Goal: Task Accomplishment & Management: Complete application form

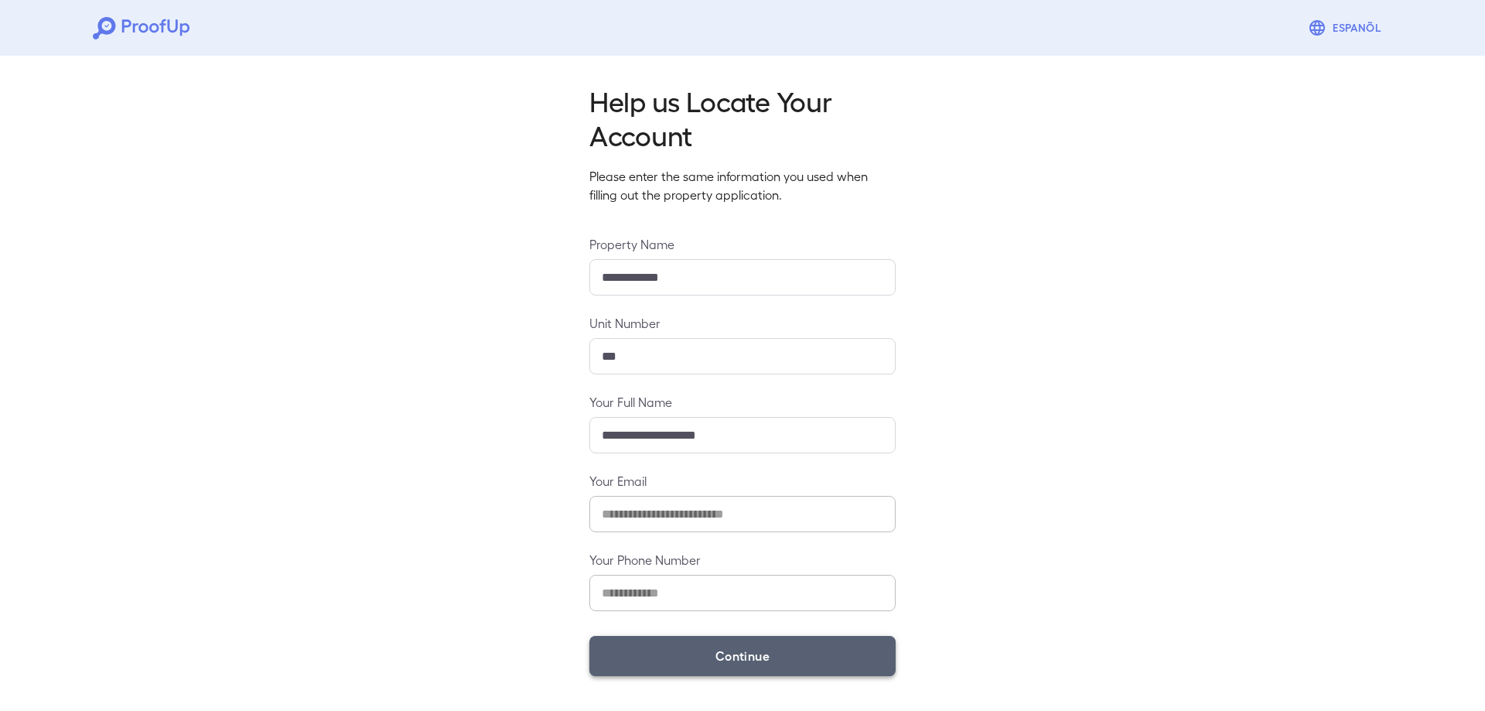
click at [739, 659] on button "Continue" at bounding box center [742, 656] width 306 height 40
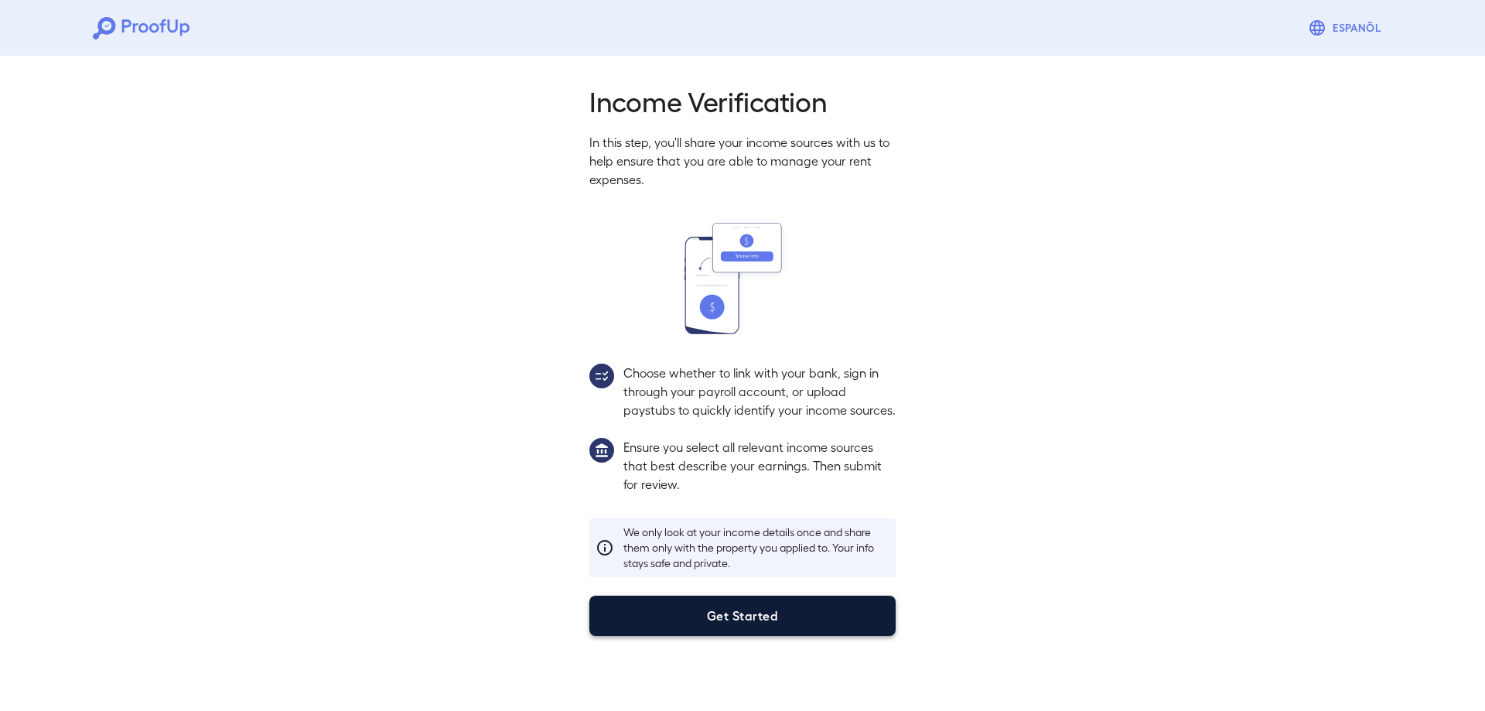
click at [781, 636] on button "Get Started" at bounding box center [742, 616] width 306 height 40
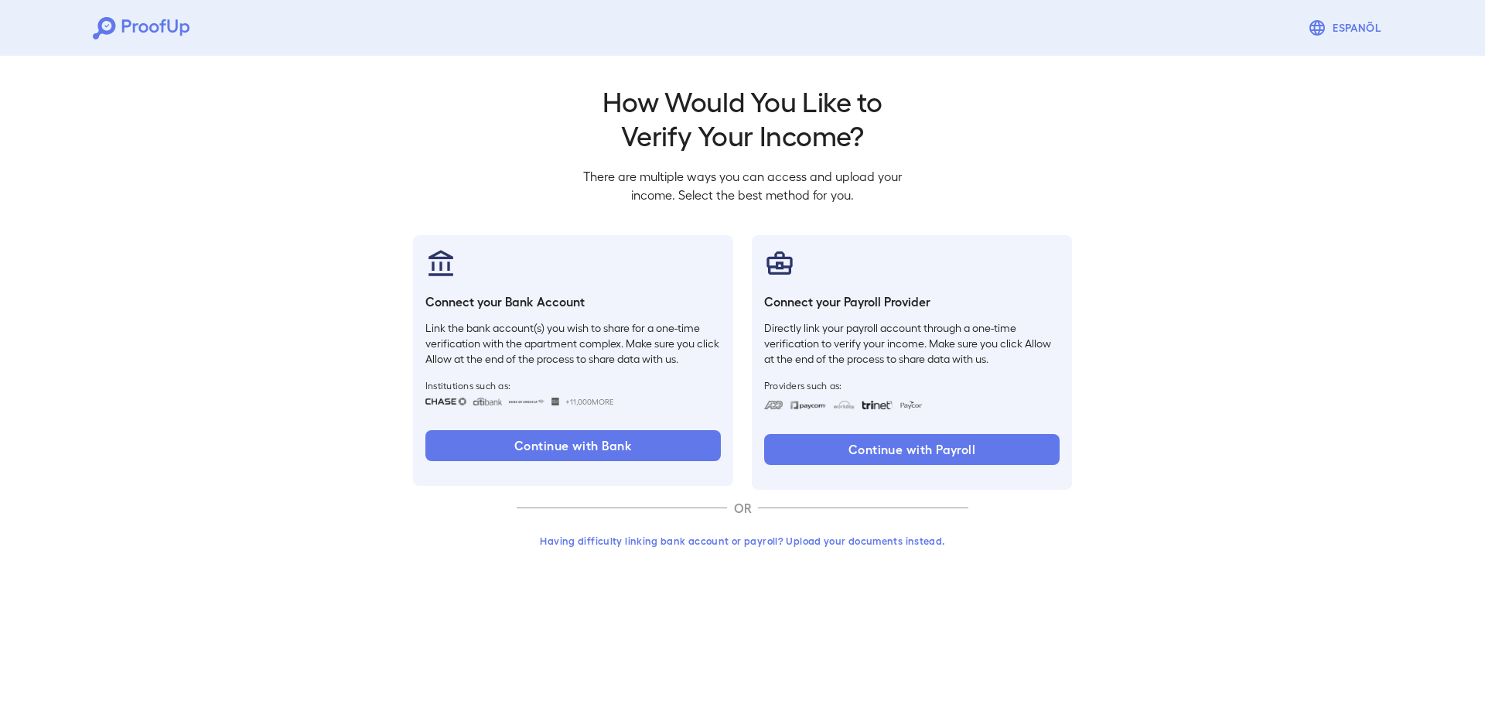
click at [701, 541] on button "Having difficulty linking bank account or payroll? Upload your documents instea…" at bounding box center [743, 541] width 452 height 28
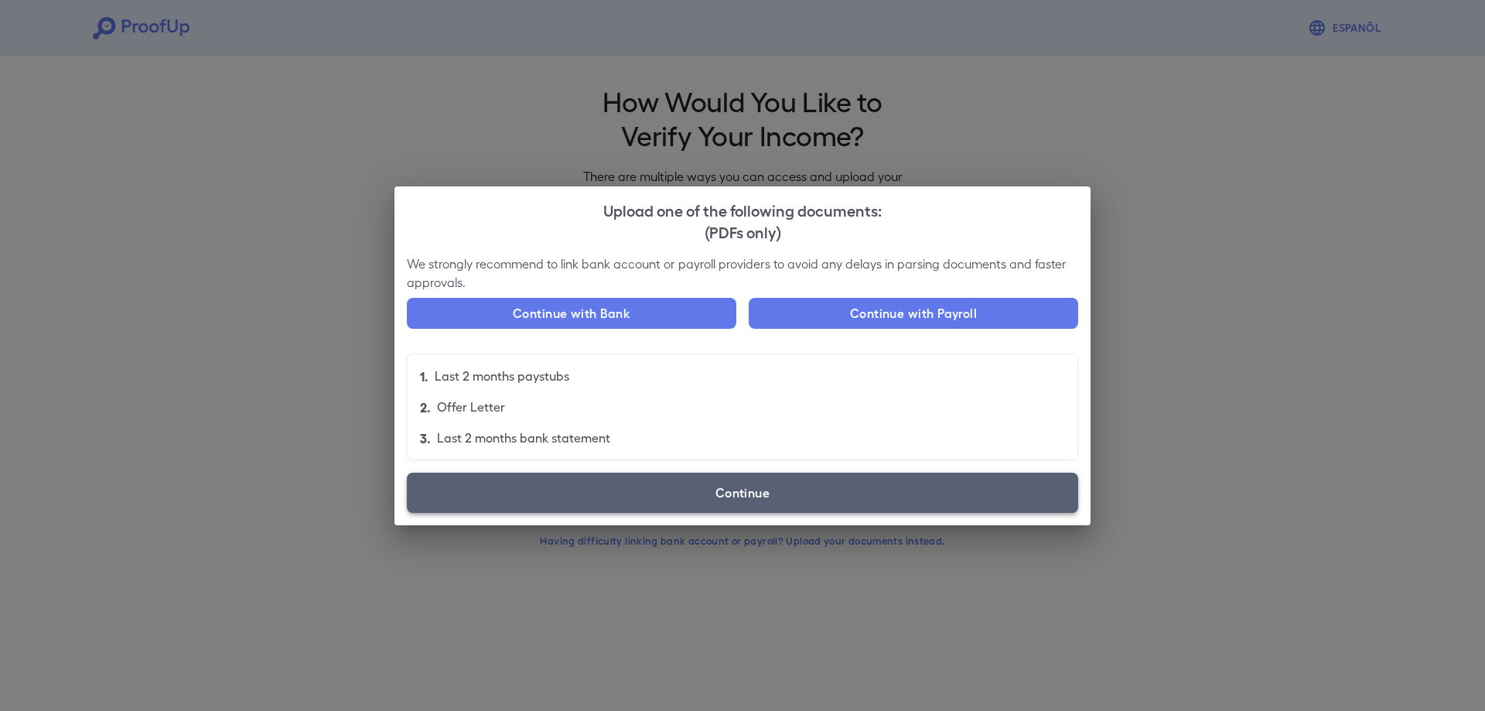
click at [773, 486] on label "Continue" at bounding box center [742, 493] width 671 height 40
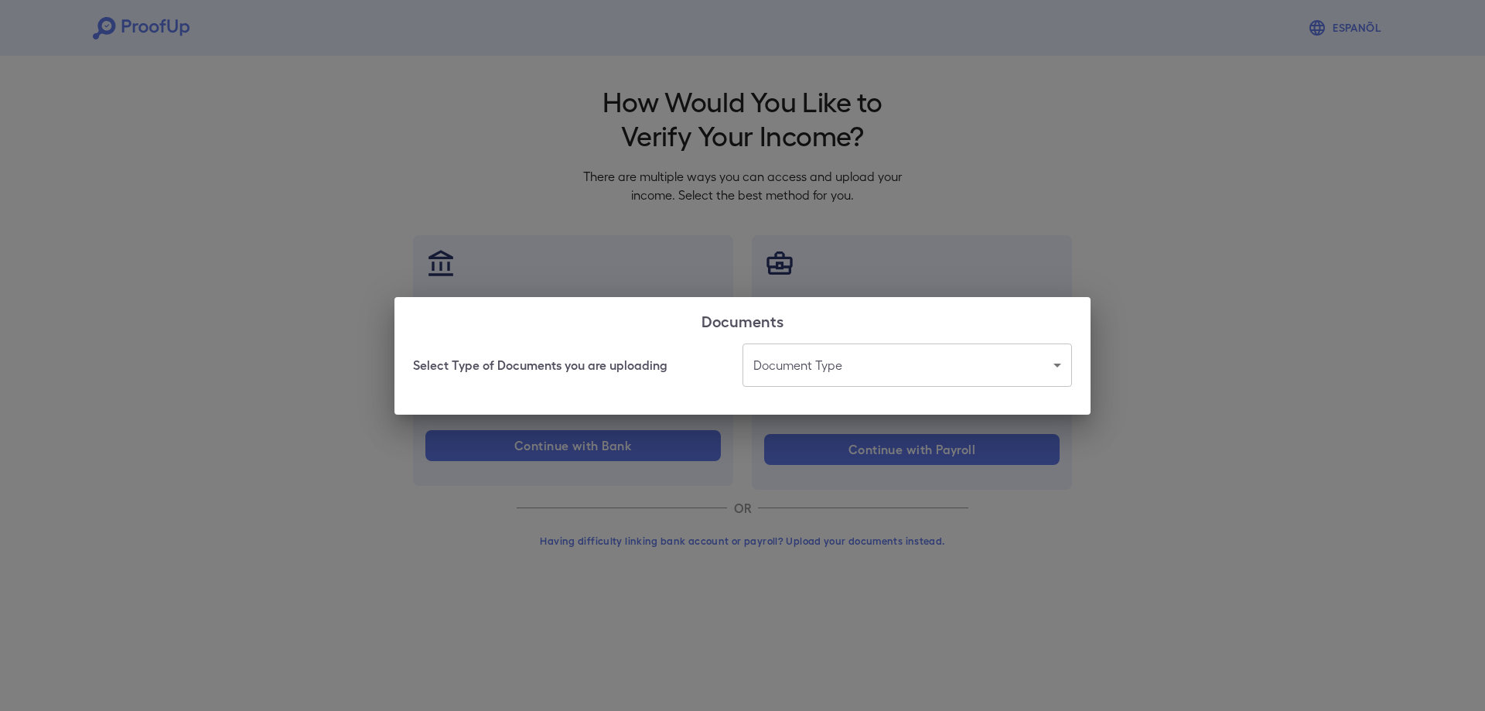
click at [826, 368] on body "Espanõl Go back How Would You Like to Verify Your Income? There are multiple wa…" at bounding box center [742, 295] width 1485 height 591
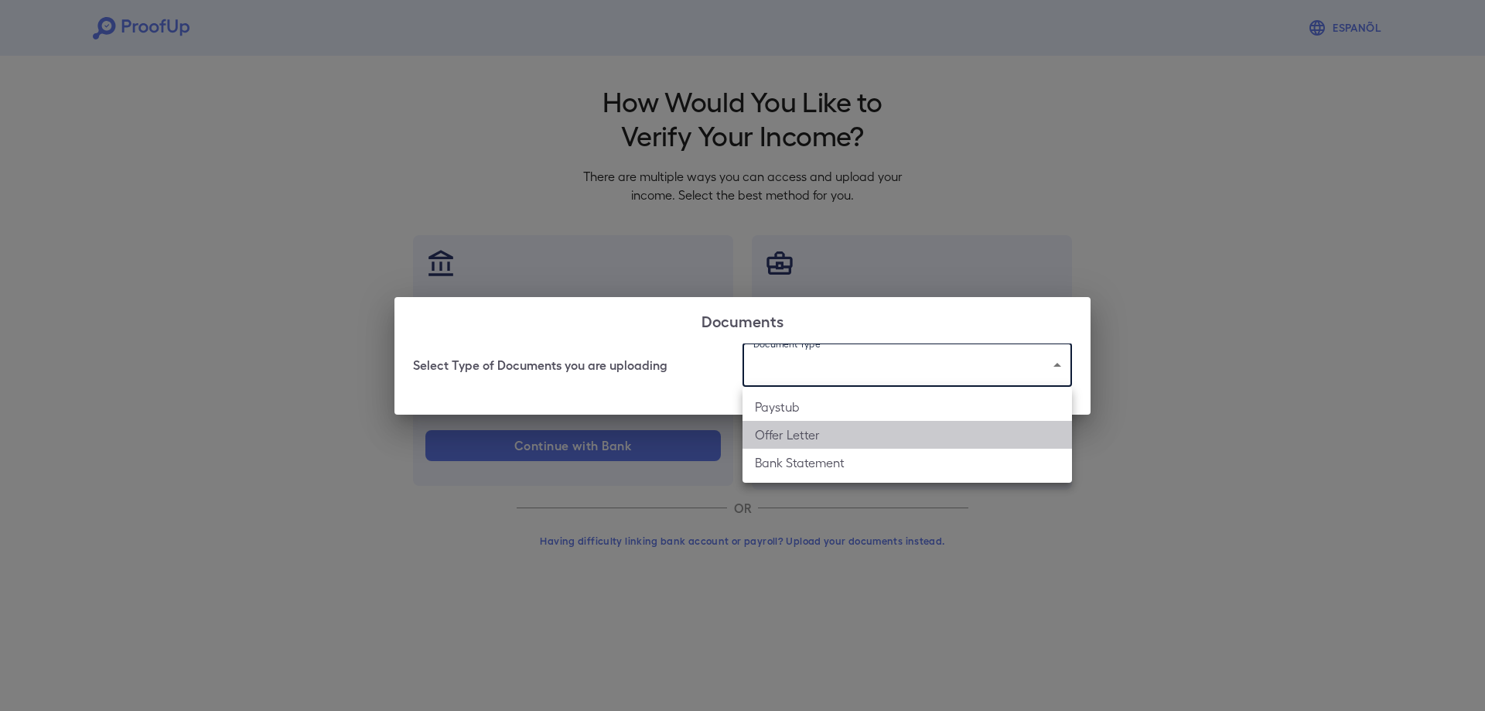
click at [826, 436] on li "Offer Letter" at bounding box center [908, 435] width 330 height 28
type input "**********"
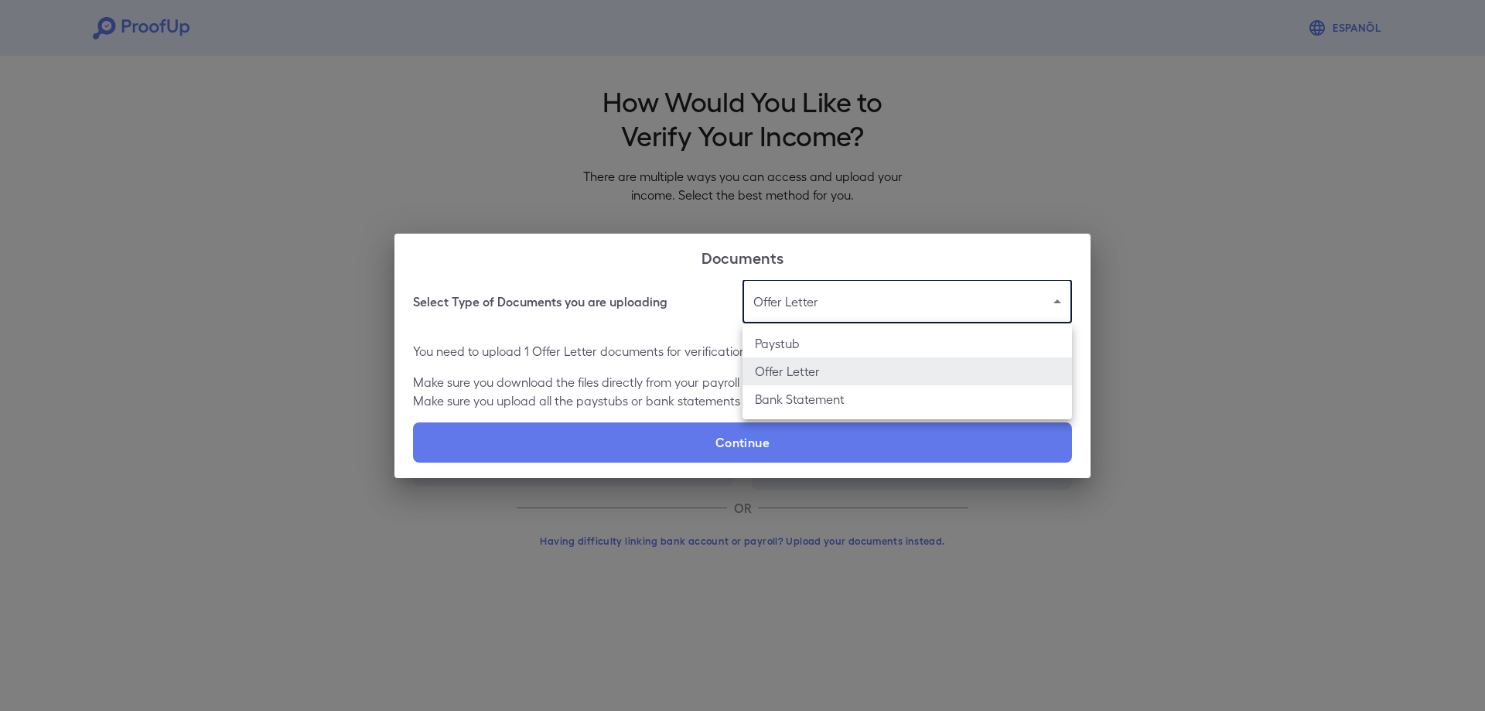
click at [858, 311] on body "**********" at bounding box center [742, 295] width 1485 height 591
click at [1145, 353] on div at bounding box center [742, 355] width 1485 height 711
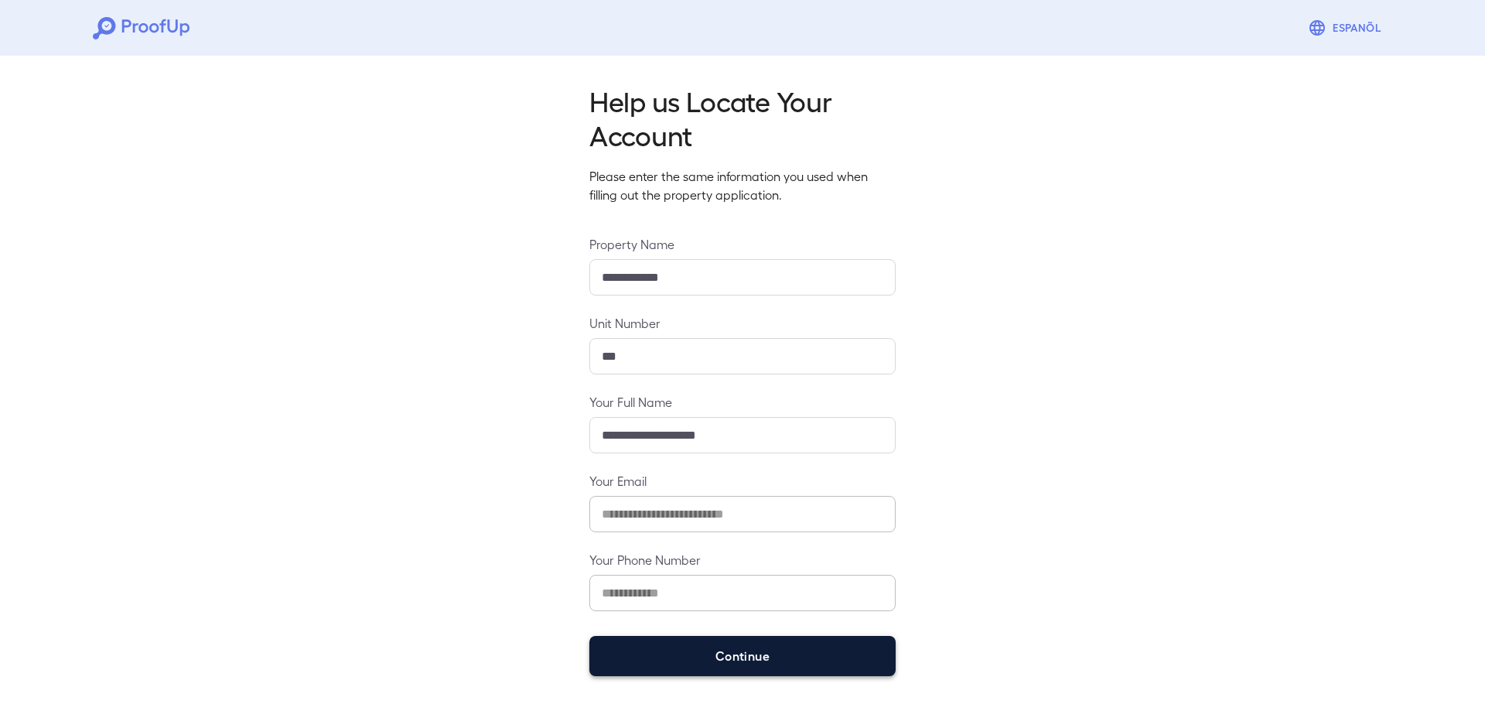
click at [676, 654] on button "Continue" at bounding box center [742, 656] width 306 height 40
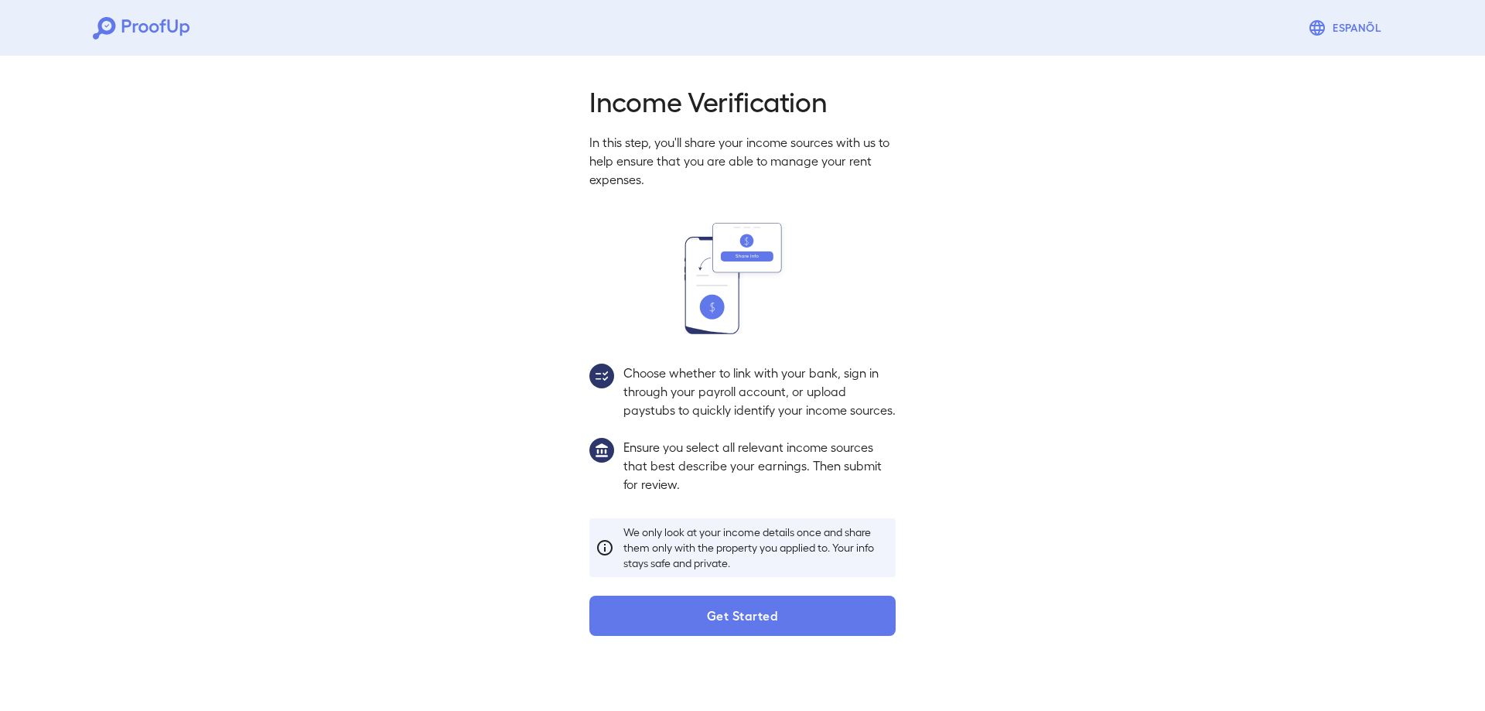
click at [753, 627] on button "Get Started" at bounding box center [742, 616] width 306 height 40
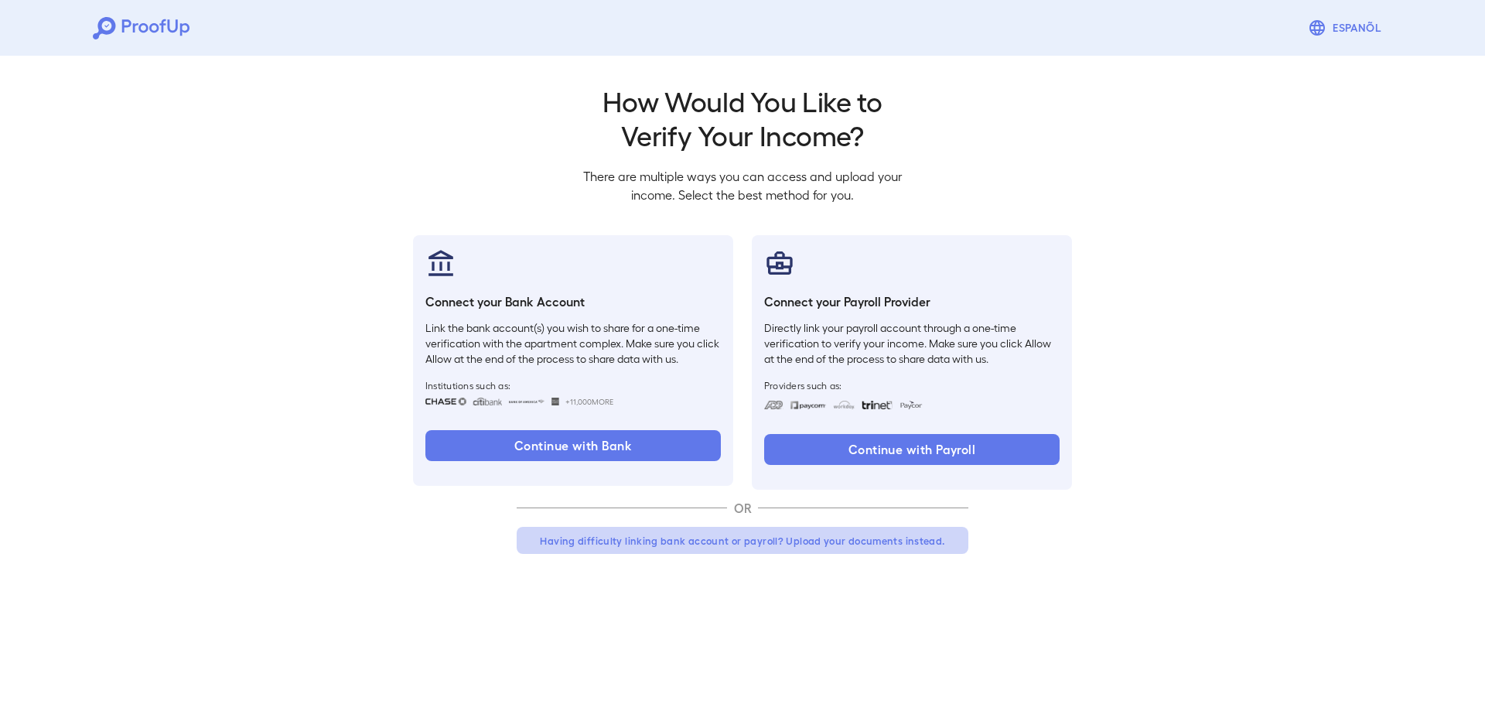
click at [664, 536] on button "Having difficulty linking bank account or payroll? Upload your documents instea…" at bounding box center [743, 541] width 452 height 28
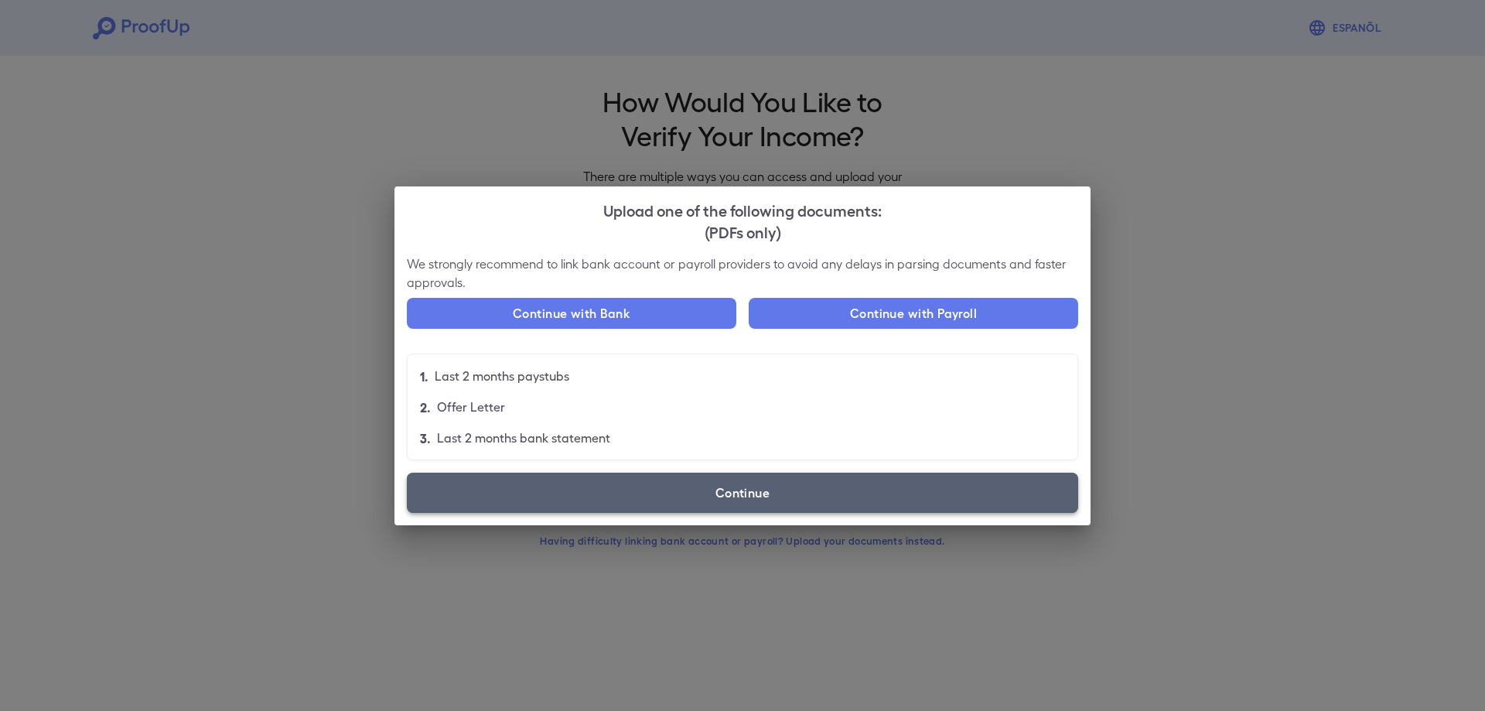
click at [659, 494] on label "Continue" at bounding box center [742, 493] width 671 height 40
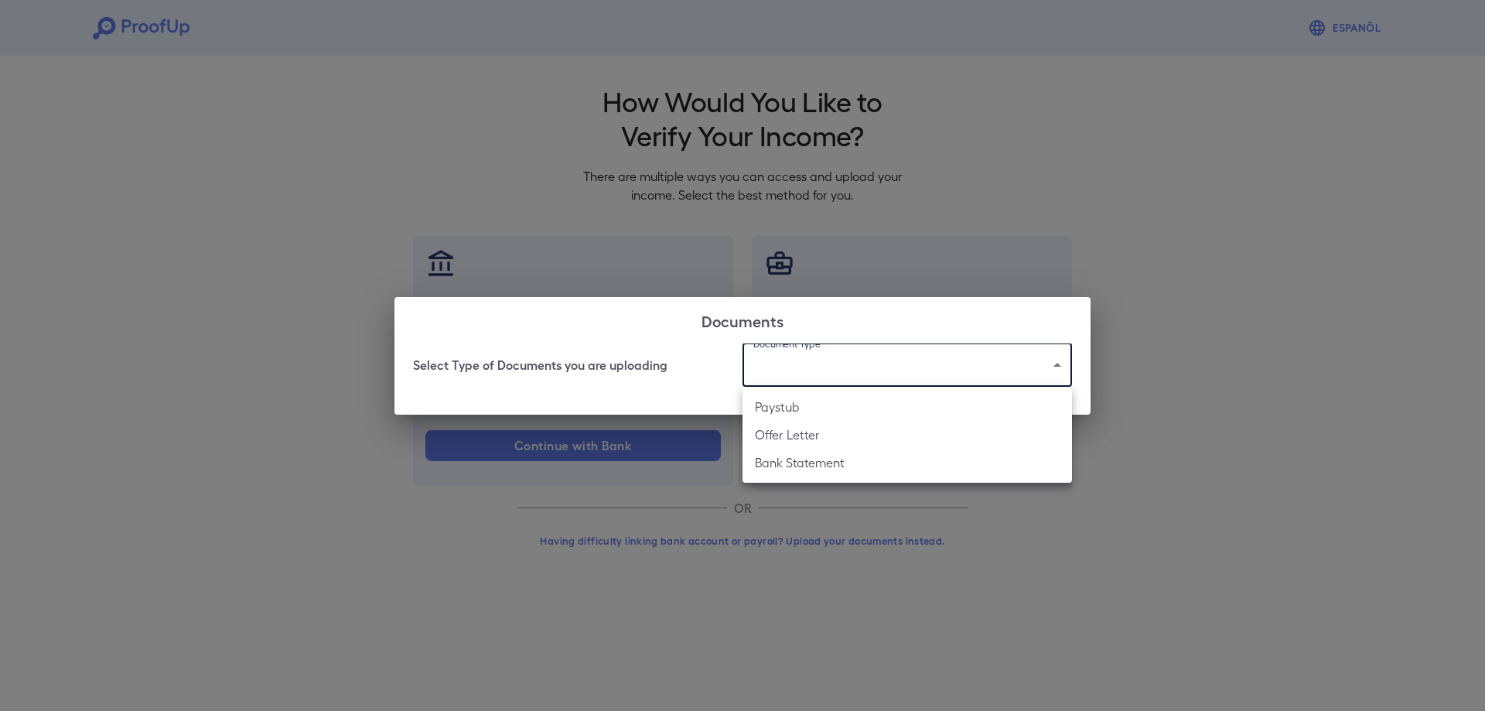
click at [827, 380] on body "Espanõl Go back How Would You Like to Verify Your Income? There are multiple wa…" at bounding box center [742, 295] width 1485 height 591
click at [812, 402] on li "Paystub" at bounding box center [908, 407] width 330 height 28
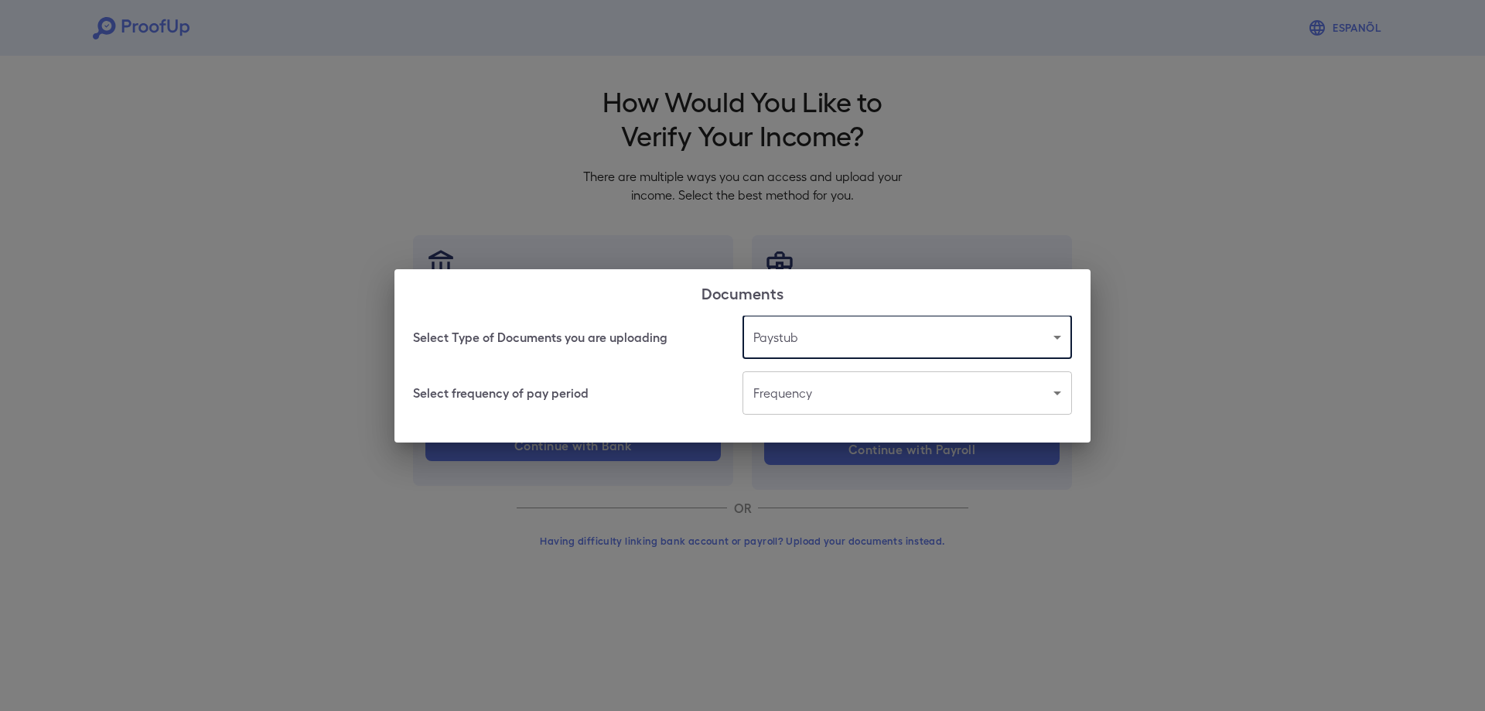
click at [801, 389] on body "Espanõl Go back How Would You Like to Verify Your Income? There are multiple wa…" at bounding box center [742, 295] width 1485 height 591
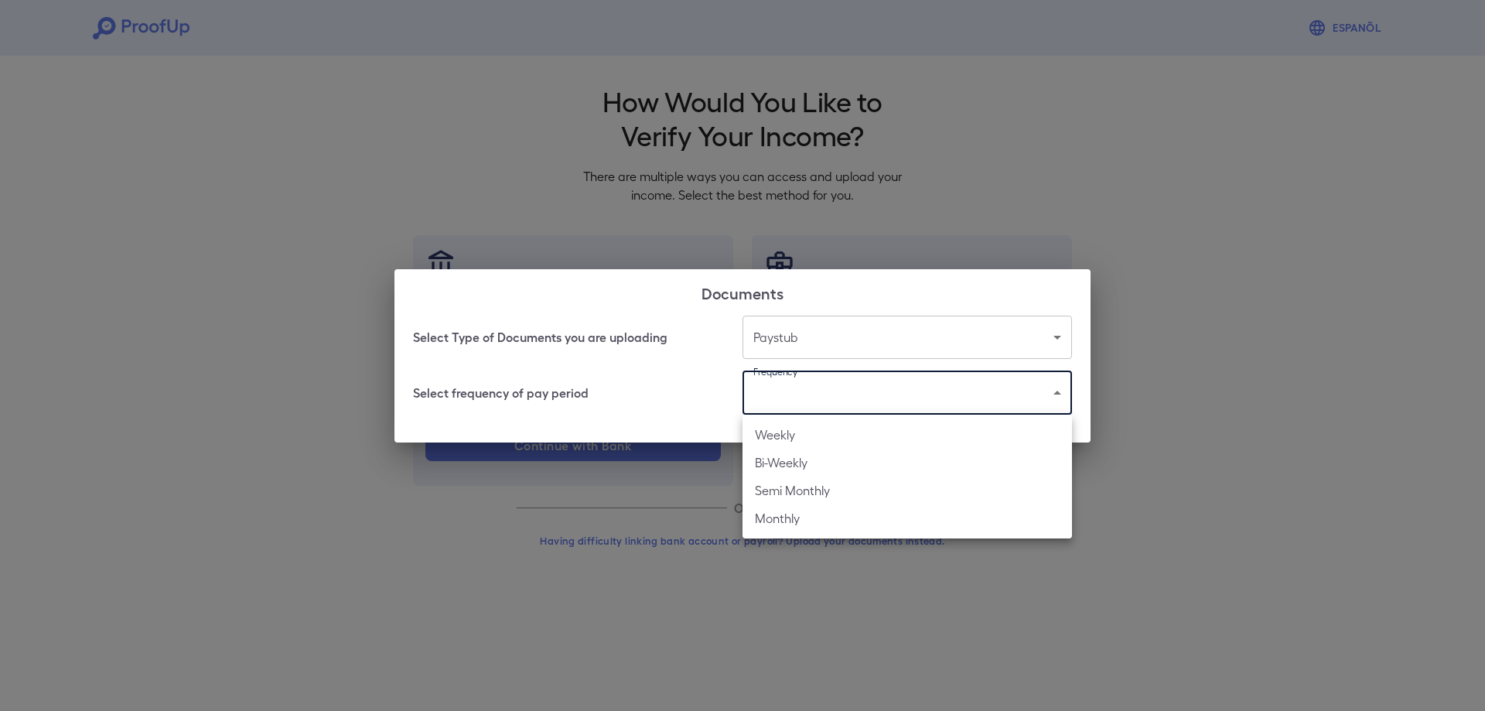
click at [817, 394] on div at bounding box center [742, 355] width 1485 height 711
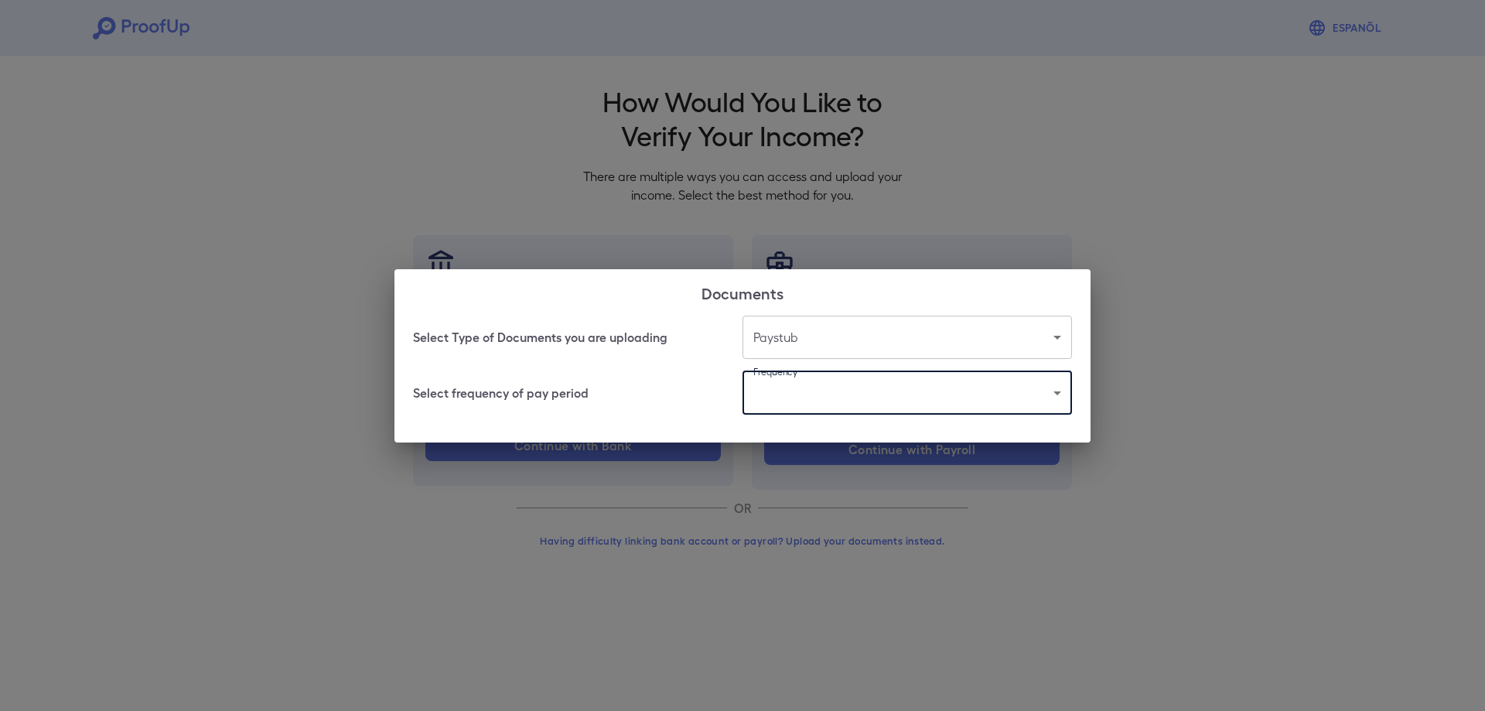
click at [845, 336] on body "Espanõl Go back How Would You Like to Verify Your Income? There are multiple wa…" at bounding box center [742, 295] width 1485 height 591
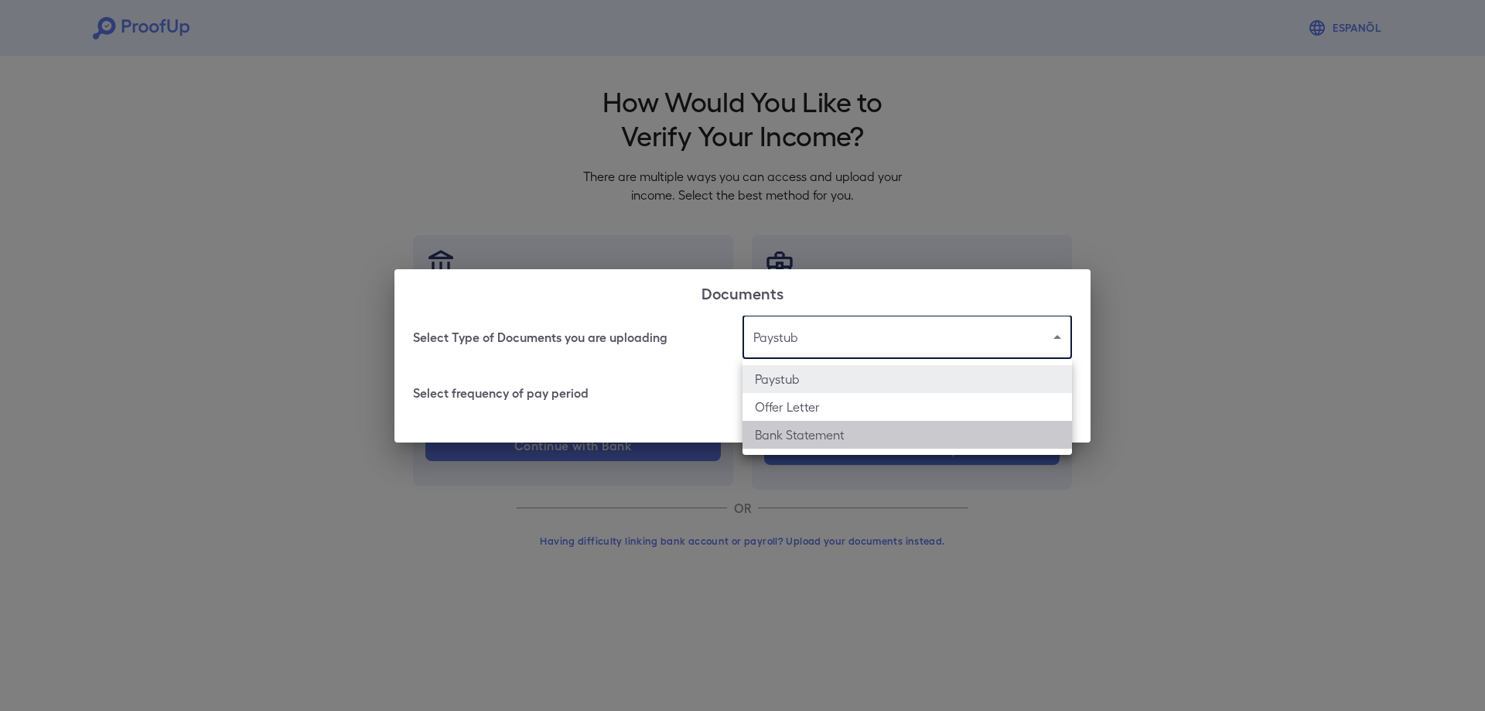
click at [849, 428] on li "Bank Statement" at bounding box center [908, 435] width 330 height 28
type input "**********"
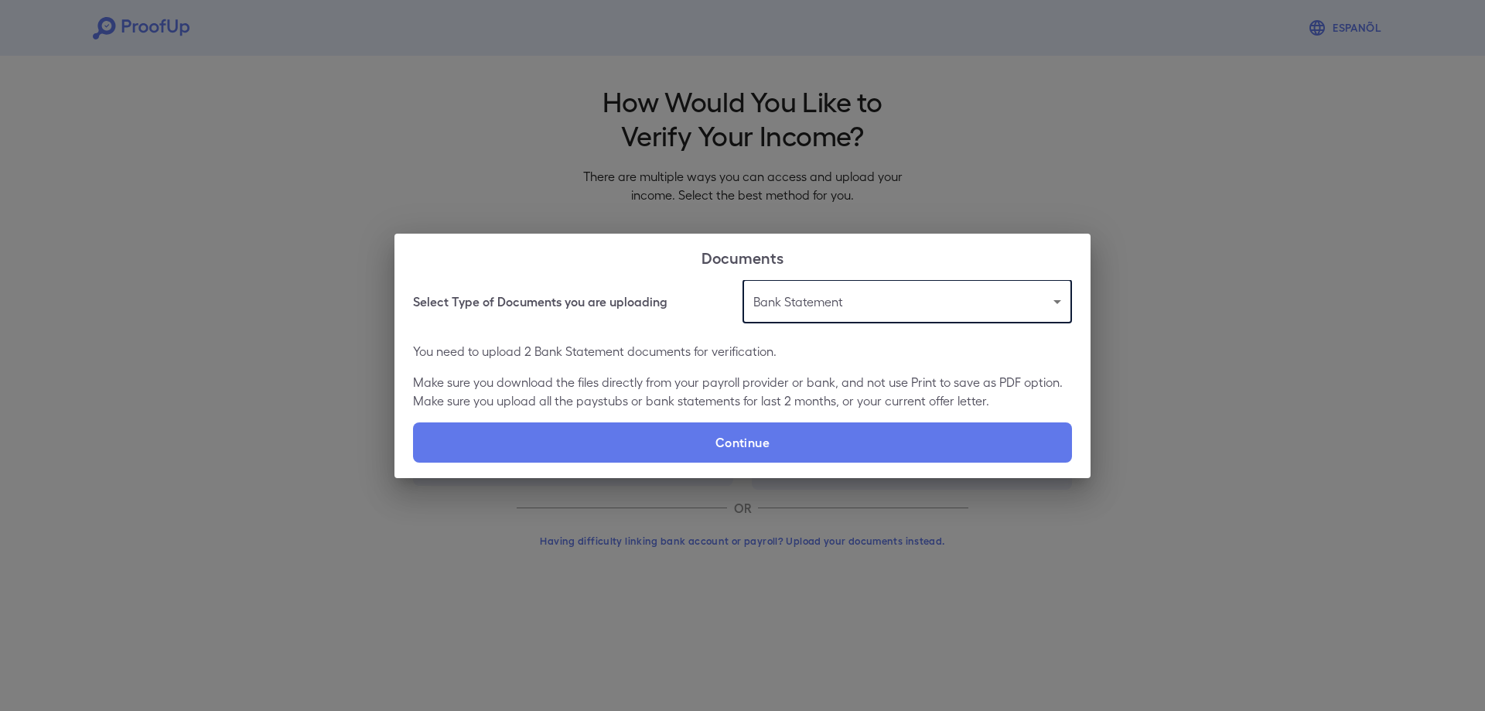
click at [835, 312] on body "**********" at bounding box center [742, 295] width 1485 height 591
